Goal: Information Seeking & Learning: Learn about a topic

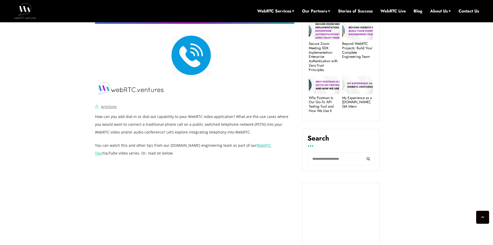
scroll to position [264, 0]
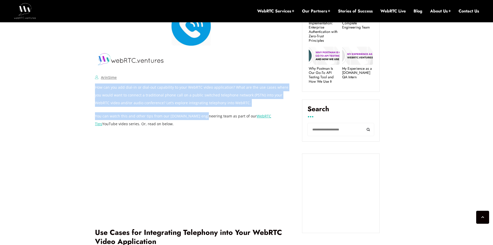
drag, startPoint x: 120, startPoint y: 88, endPoint x: 202, endPoint y: 109, distance: 84.9
drag, startPoint x: 150, startPoint y: 85, endPoint x: 240, endPoint y: 111, distance: 94.0
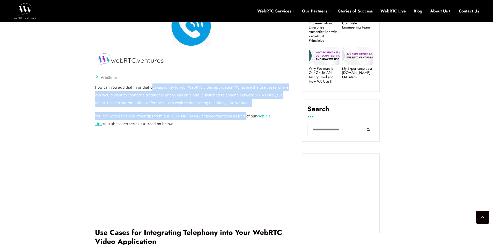
click at [238, 101] on p "How can you add dial-in or dial-out capability to your WebRTC video application…" at bounding box center [194, 94] width 199 height 23
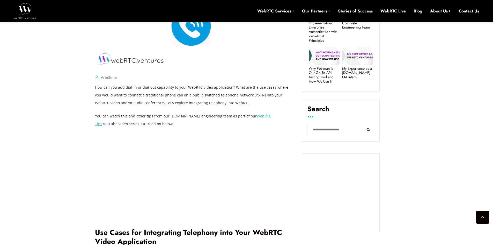
drag, startPoint x: 202, startPoint y: 101, endPoint x: 96, endPoint y: 89, distance: 106.9
click at [96, 89] on p "How can you add dial-in or dial-out capability to your WebRTC video application…" at bounding box center [194, 94] width 199 height 23
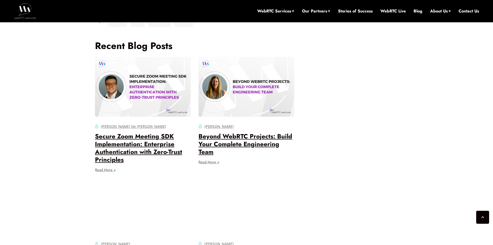
scroll to position [1041, 0]
